Goal: Task Accomplishment & Management: Complete application form

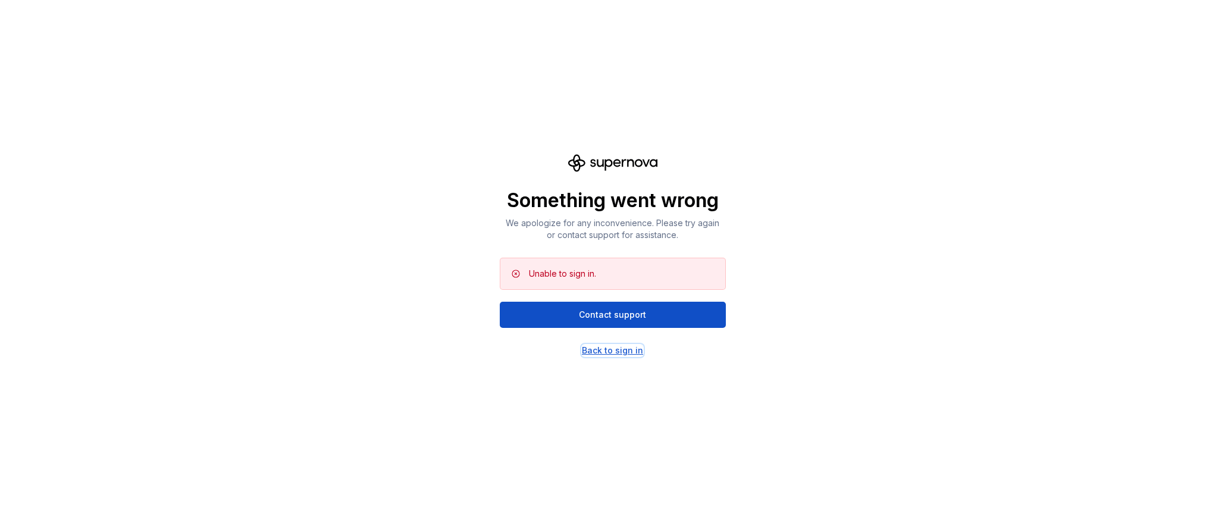
click at [615, 353] on div "Back to sign in" at bounding box center [612, 350] width 61 height 12
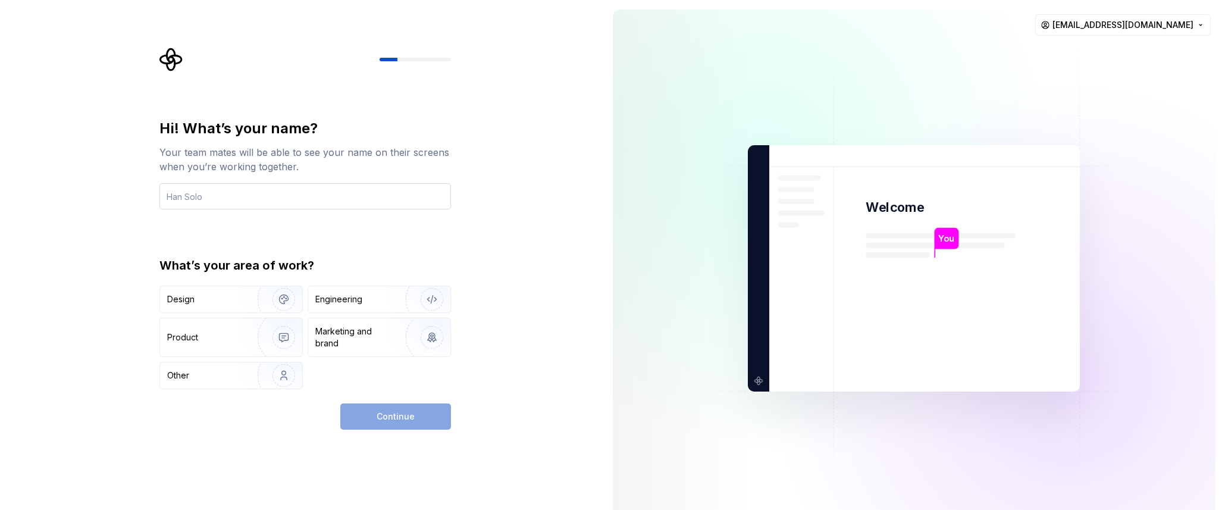
click at [302, 193] on input "text" at bounding box center [305, 196] width 292 height 26
type input "kien"
click at [296, 224] on div "Hi! What’s your name? Your team mates will be able to see your name on their sc…" at bounding box center [305, 254] width 292 height 270
click at [223, 386] on div "Other" at bounding box center [231, 375] width 142 height 26
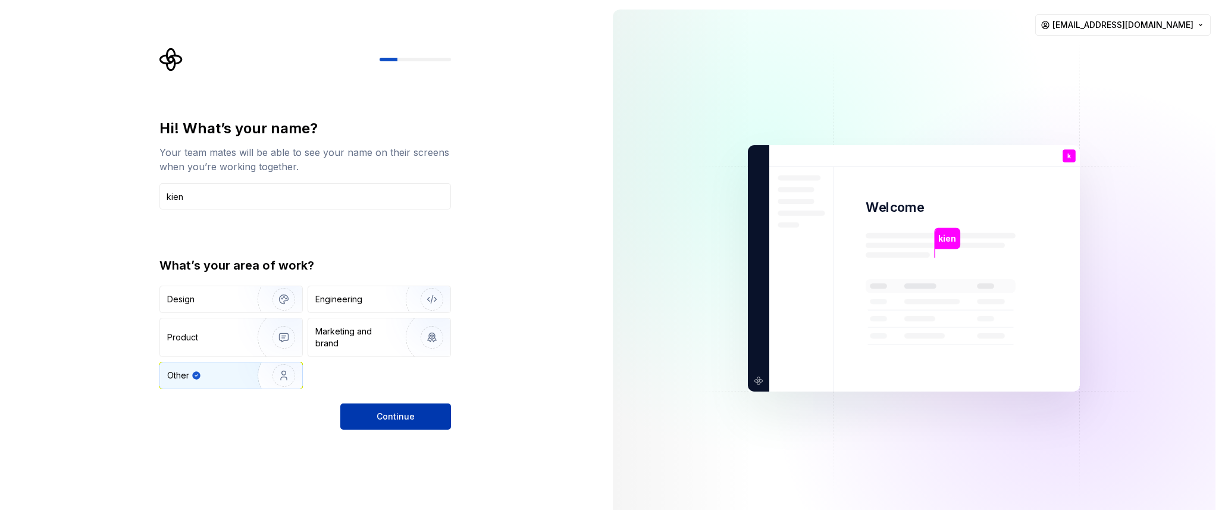
click at [416, 424] on button "Continue" at bounding box center [395, 416] width 111 height 26
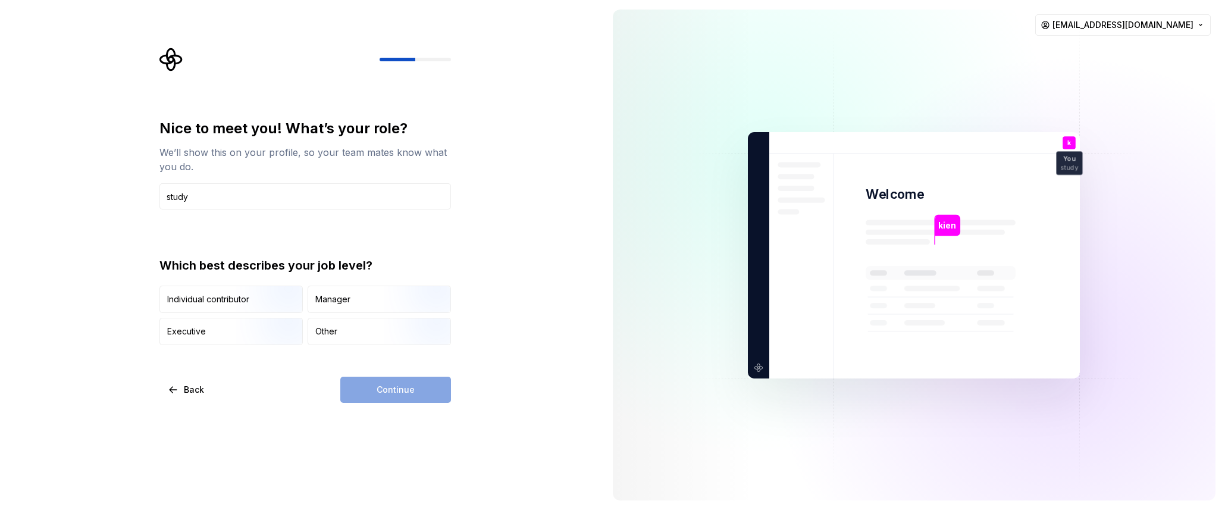
type input "study"
click at [420, 389] on div "Continue" at bounding box center [395, 390] width 111 height 26
click at [403, 336] on img "button" at bounding box center [422, 346] width 76 height 80
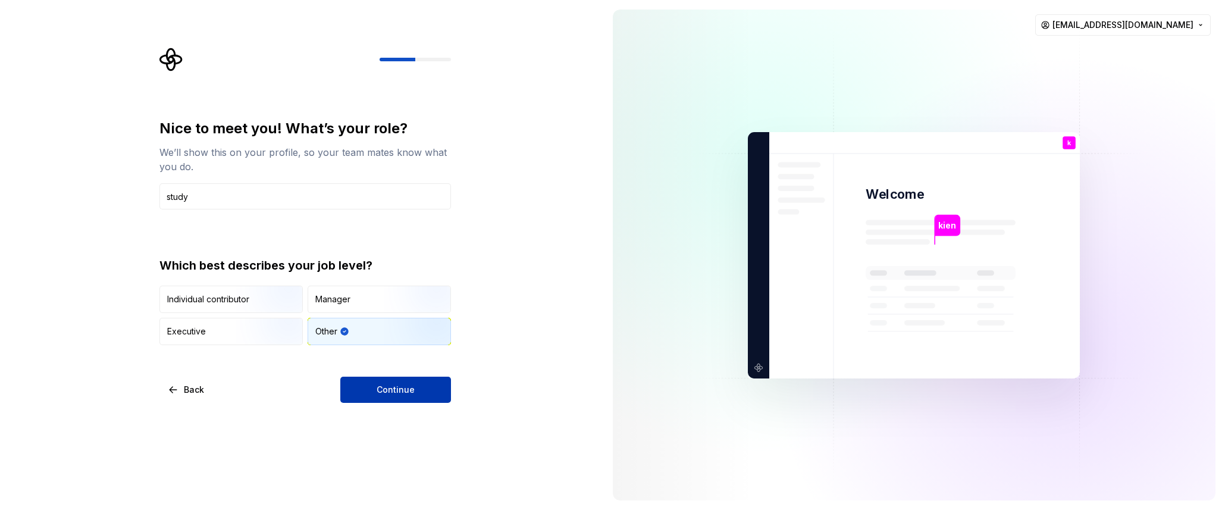
click at [418, 397] on button "Continue" at bounding box center [395, 390] width 111 height 26
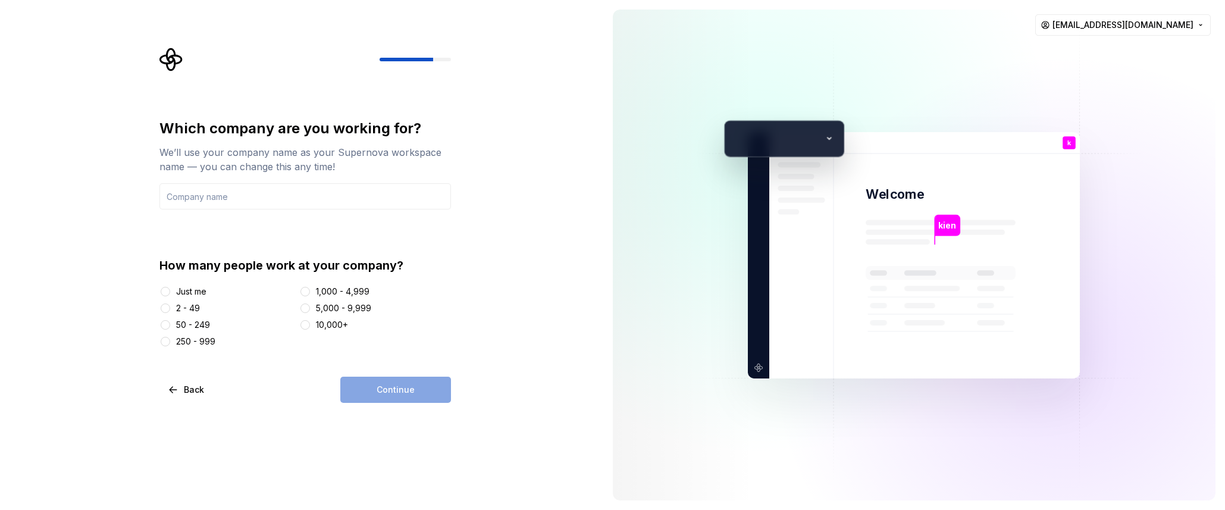
click at [181, 289] on div "Just me" at bounding box center [191, 292] width 30 height 12
click at [170, 289] on button "Just me" at bounding box center [166, 292] width 10 height 10
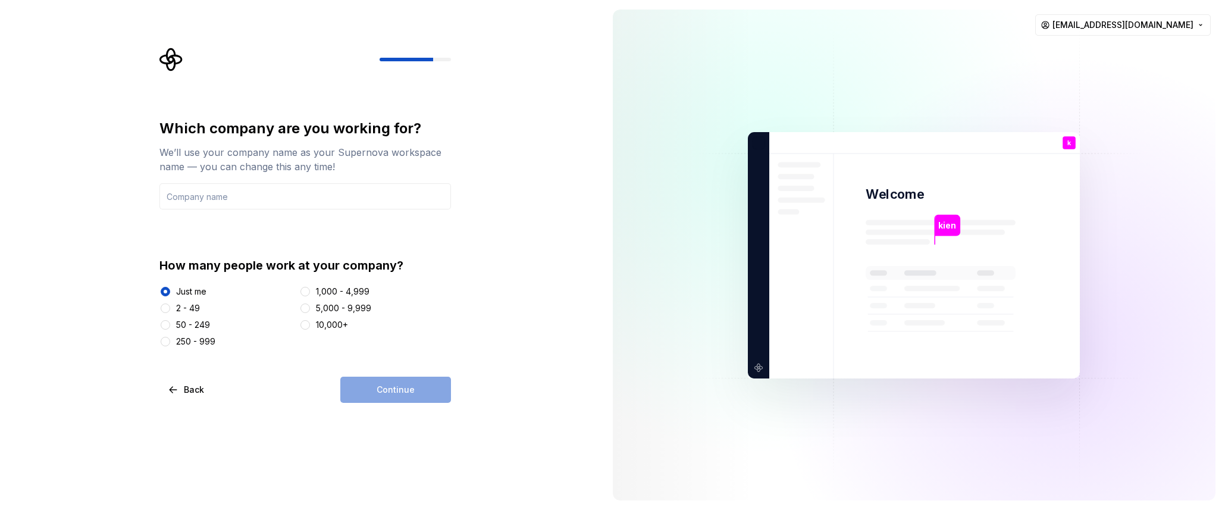
click at [406, 383] on div "Continue" at bounding box center [395, 390] width 111 height 26
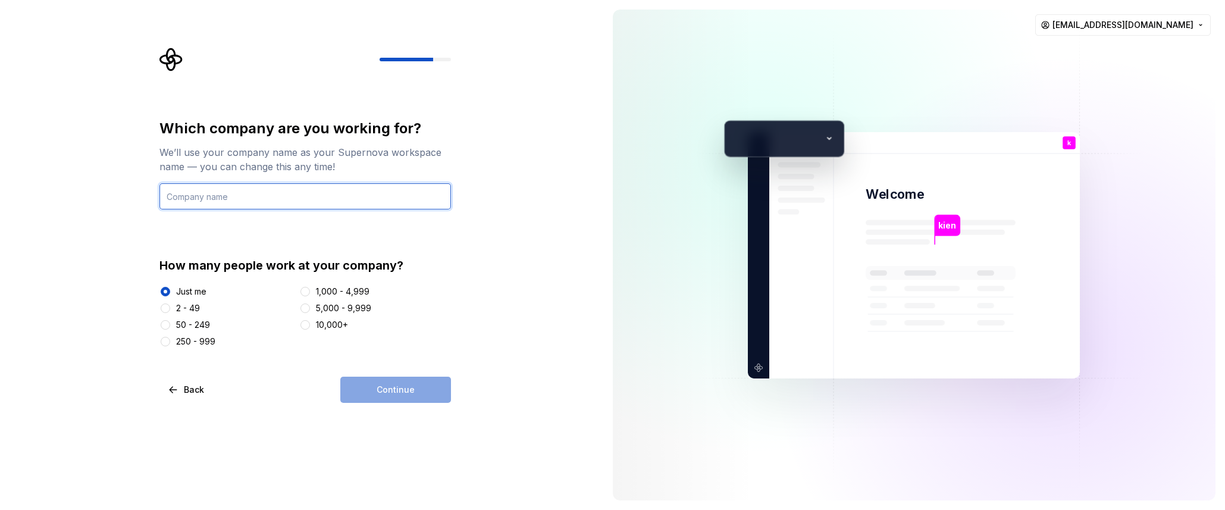
click at [323, 200] on input "text" at bounding box center [305, 196] width 292 height 26
type input "no name"
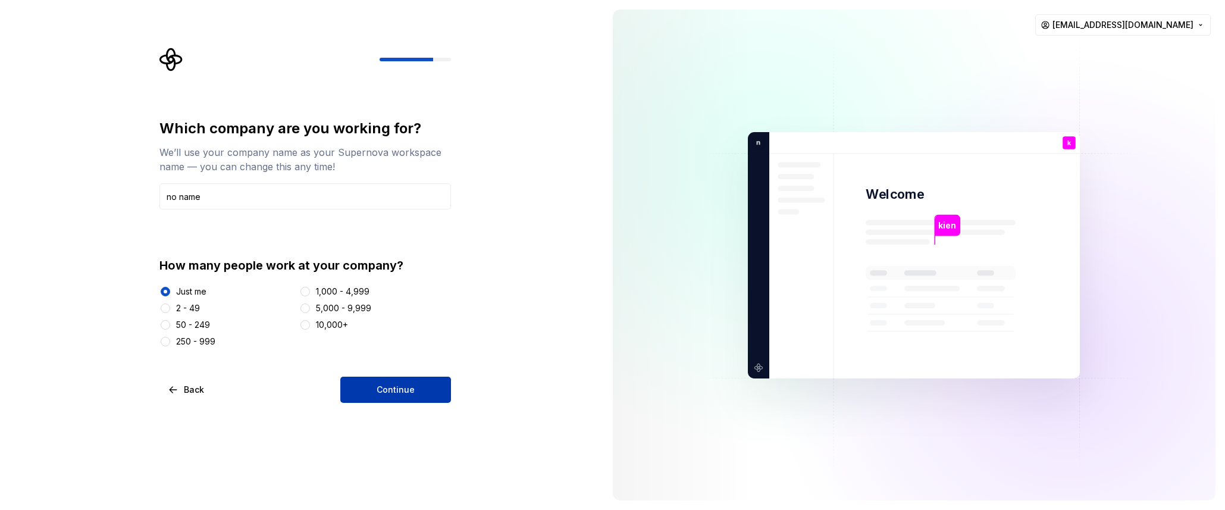
click at [396, 387] on span "Continue" at bounding box center [396, 390] width 38 height 12
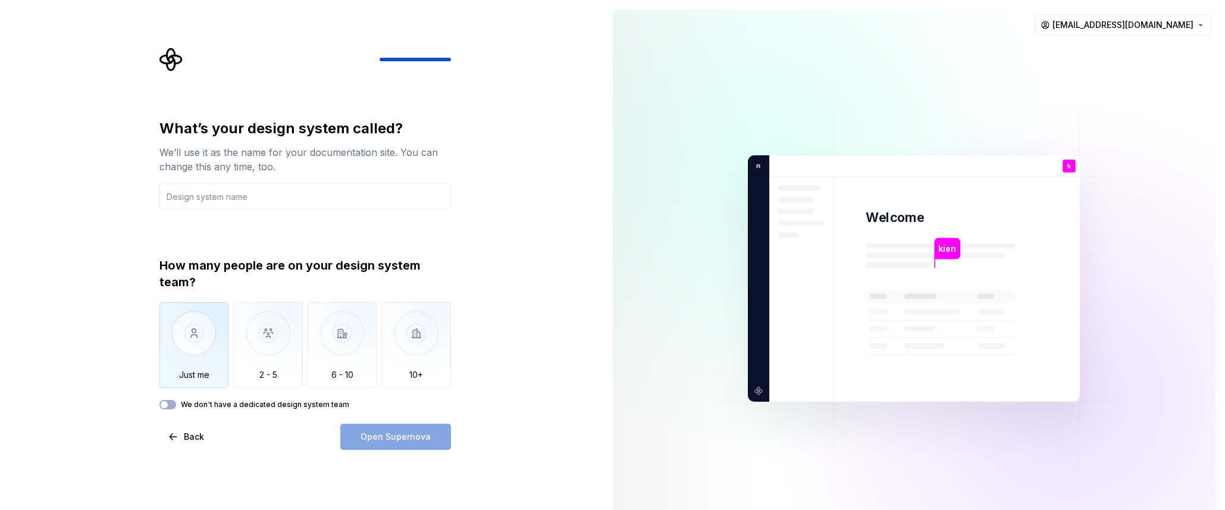
click at [205, 324] on img "button" at bounding box center [194, 342] width 70 height 80
click at [284, 196] on input "text" at bounding box center [305, 196] width 292 height 26
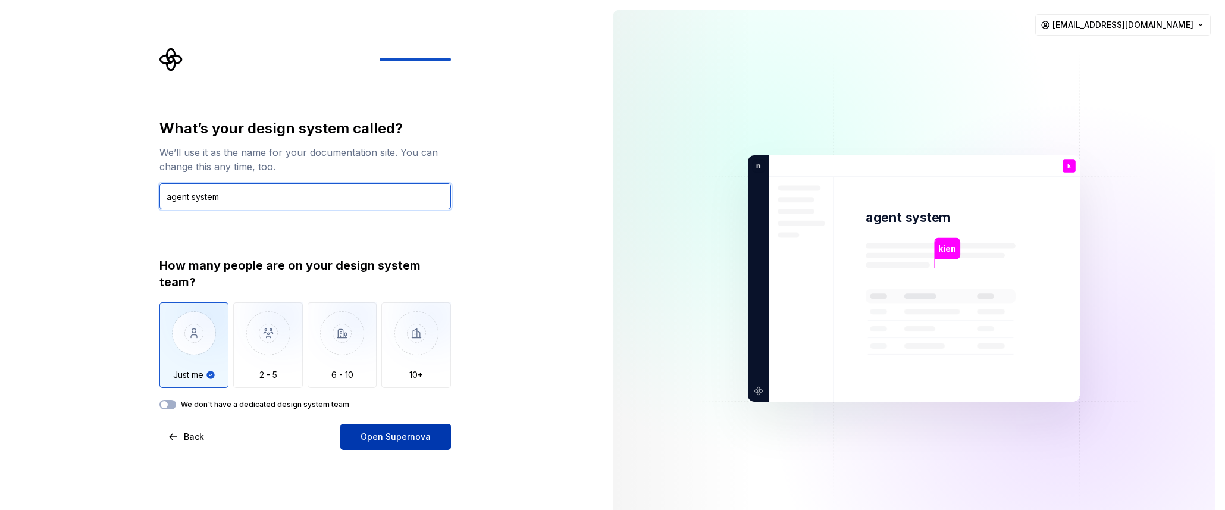
type input "agent system"
click at [413, 440] on span "Open Supernova" at bounding box center [396, 437] width 70 height 12
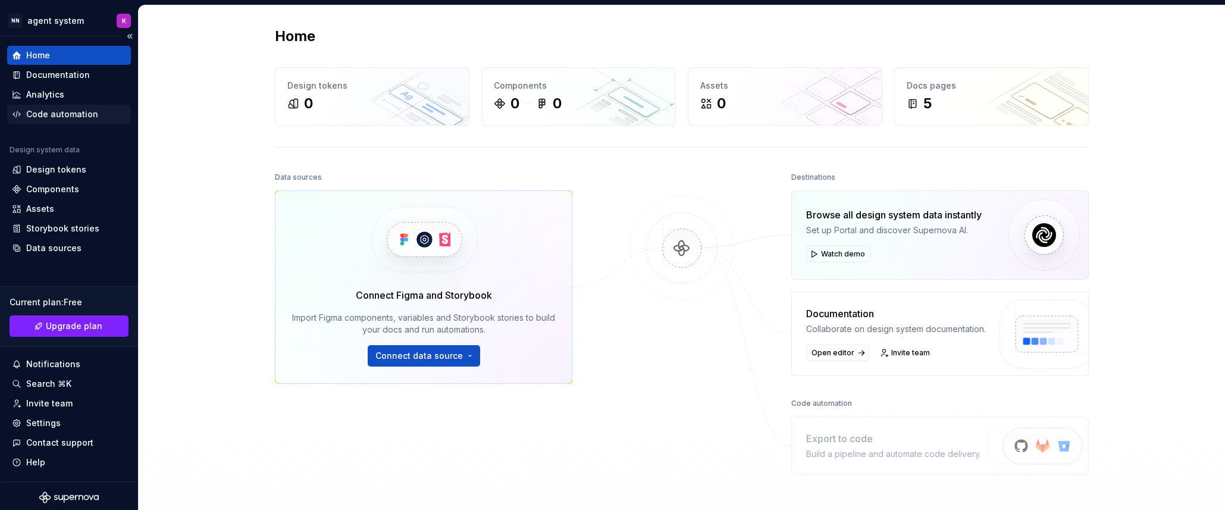
click at [71, 117] on div "Code automation" at bounding box center [62, 114] width 72 height 12
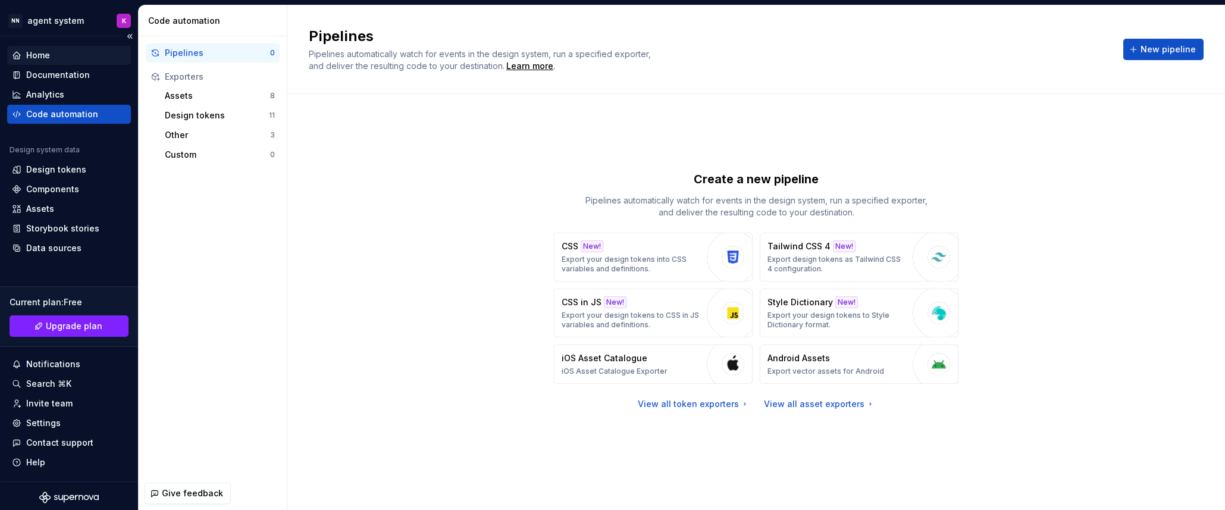
click at [74, 57] on div "Home" at bounding box center [69, 55] width 114 height 12
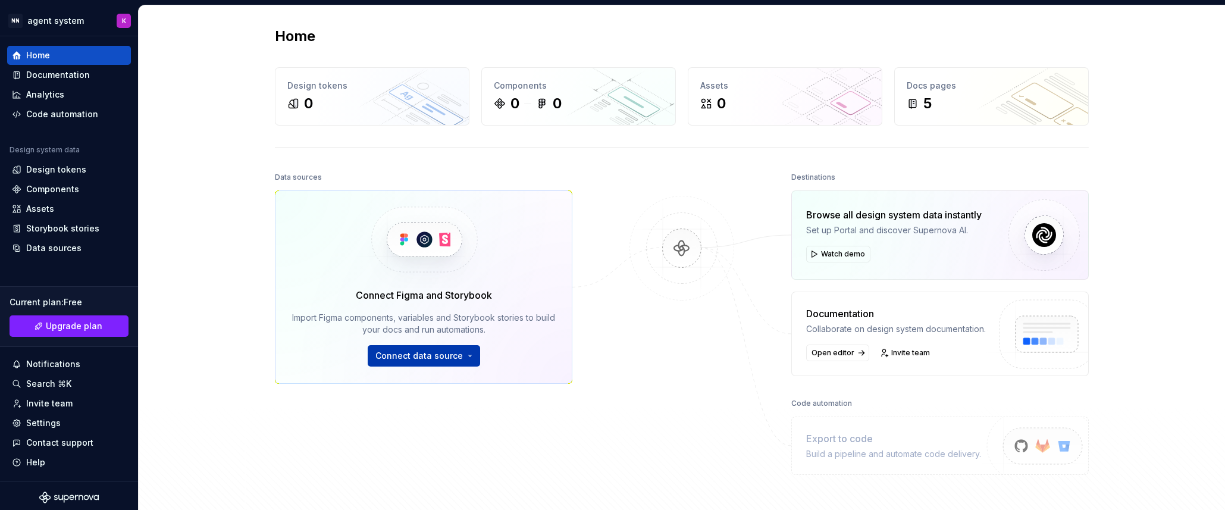
click at [450, 358] on span "Connect data source" at bounding box center [418, 356] width 87 height 12
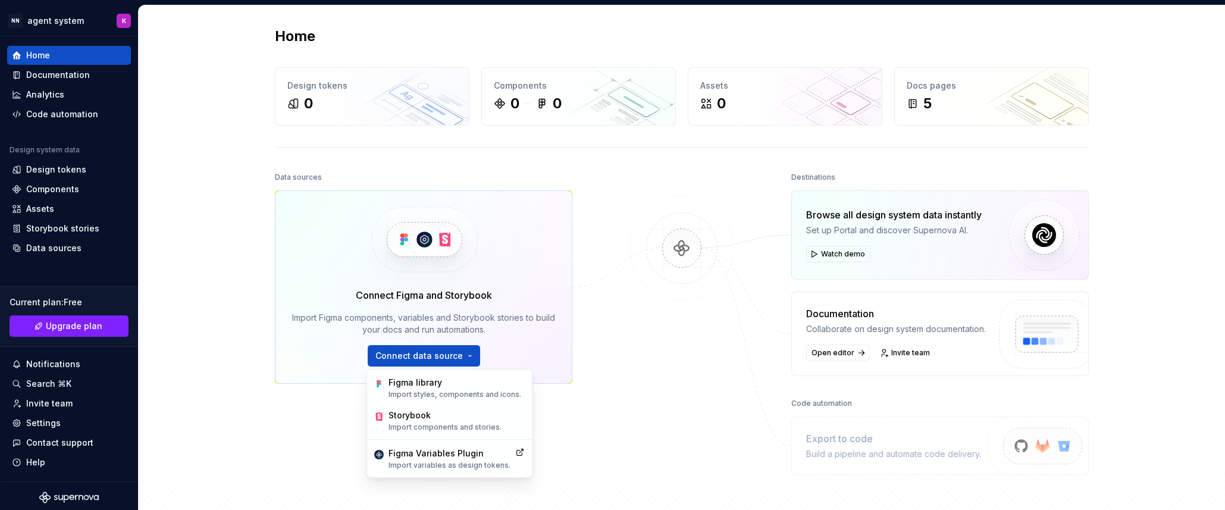
click at [225, 188] on div "Home Design tokens 0 Components 0 0 Assets 0 Docs pages 5 Data sources Connect …" at bounding box center [682, 274] width 1086 height 539
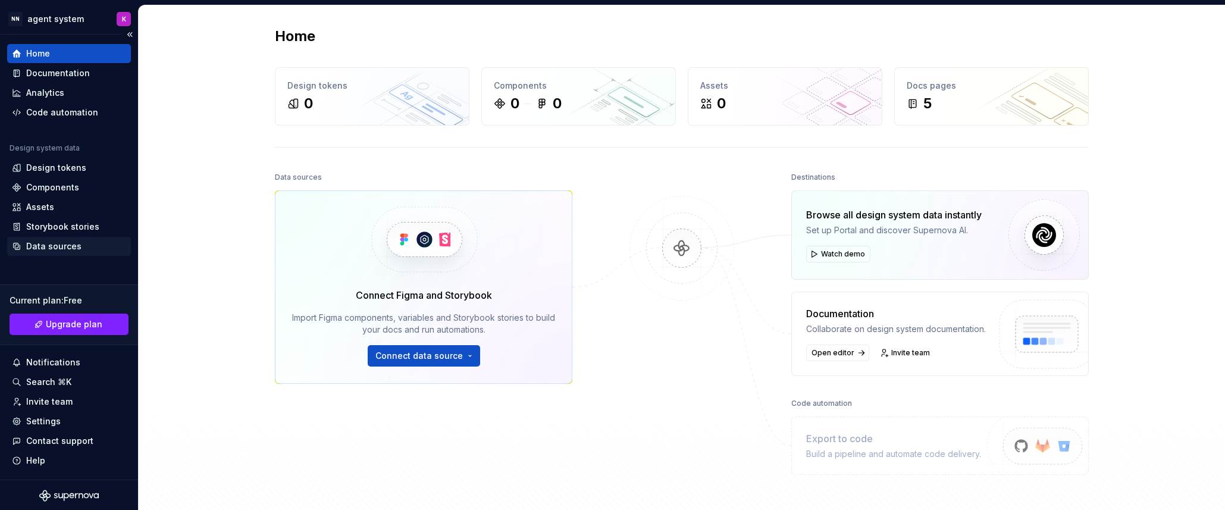
scroll to position [3, 0]
click at [82, 116] on div "Code automation" at bounding box center [62, 111] width 72 height 12
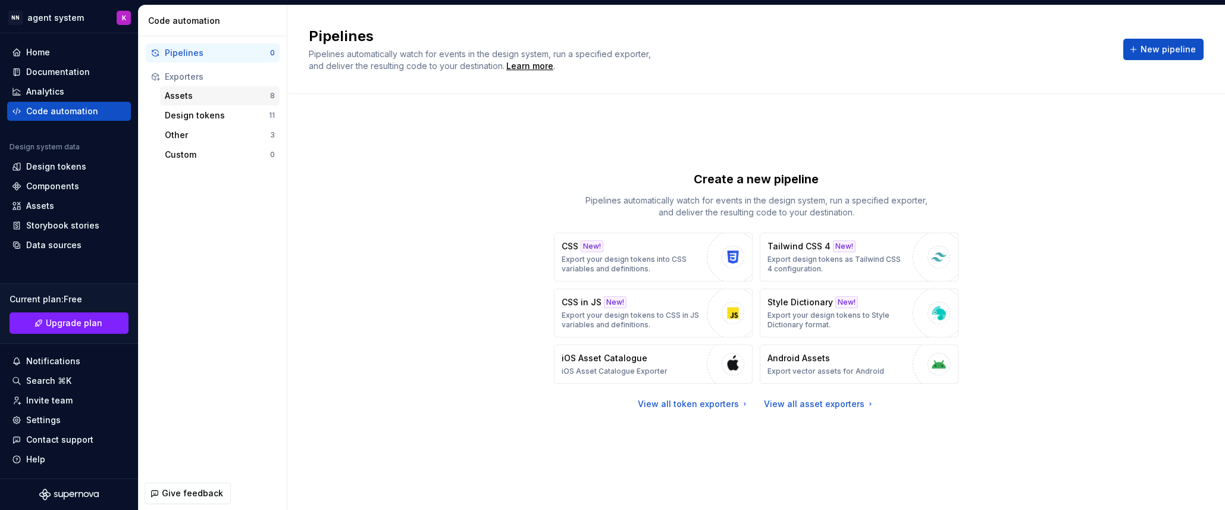
click at [233, 99] on div "Assets" at bounding box center [217, 96] width 105 height 12
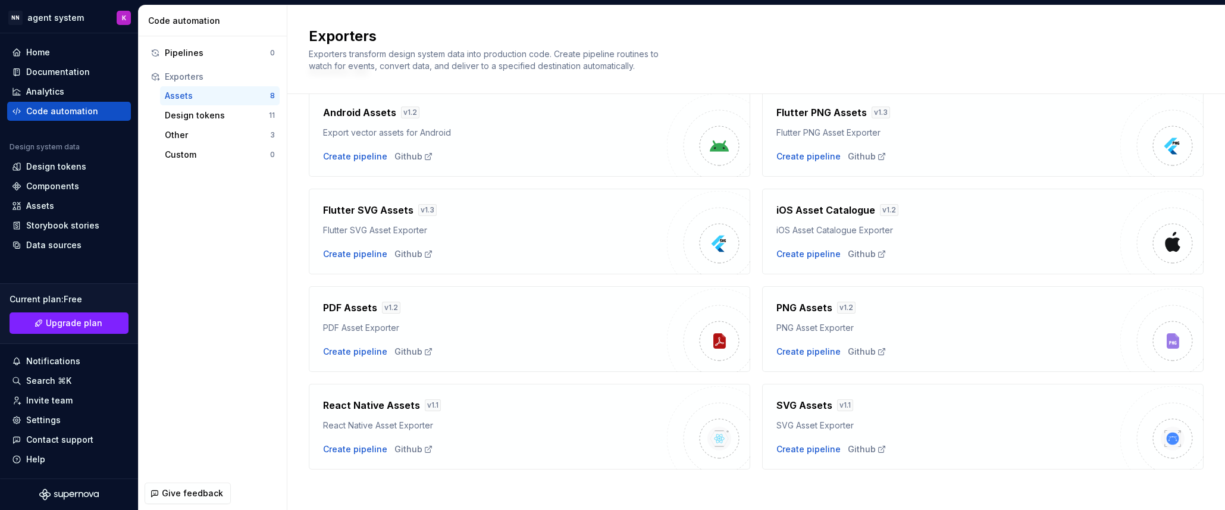
scroll to position [58, 0]
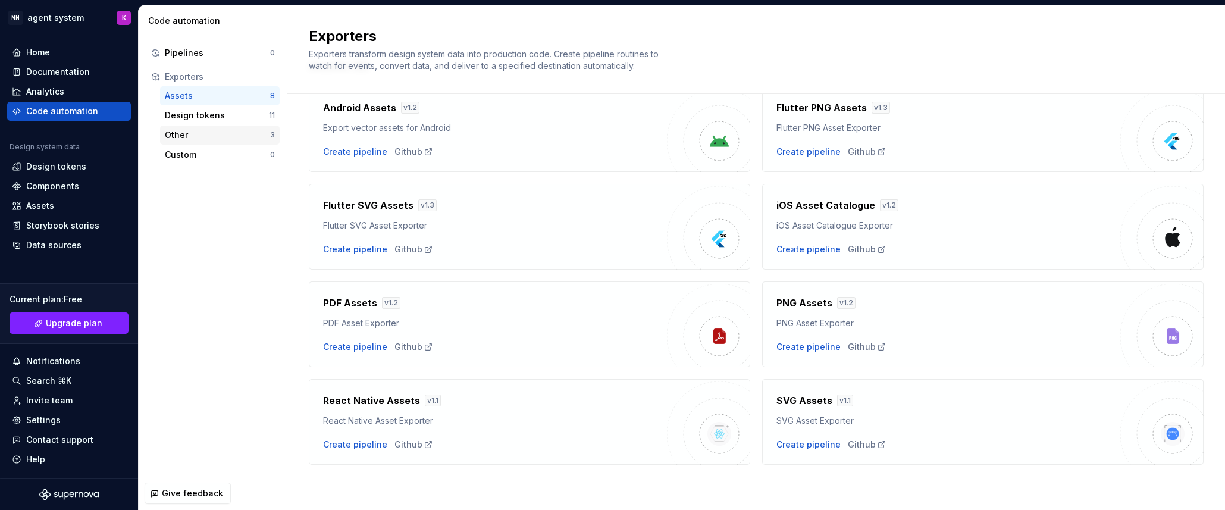
click at [236, 137] on div "Other" at bounding box center [217, 135] width 105 height 12
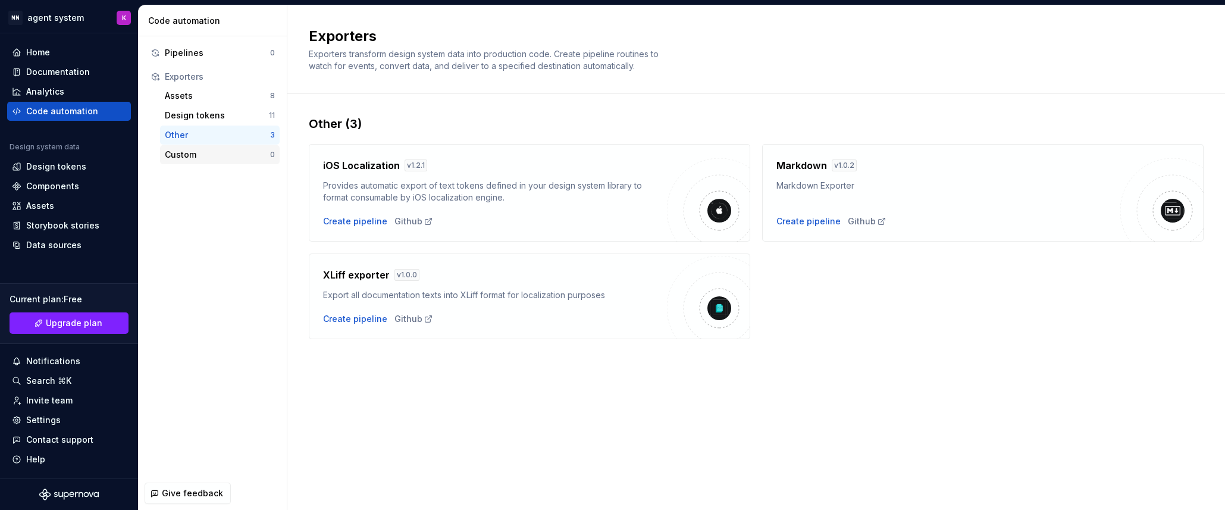
click at [236, 153] on div "Custom" at bounding box center [217, 155] width 105 height 12
